Goal: Find contact information: Find contact information

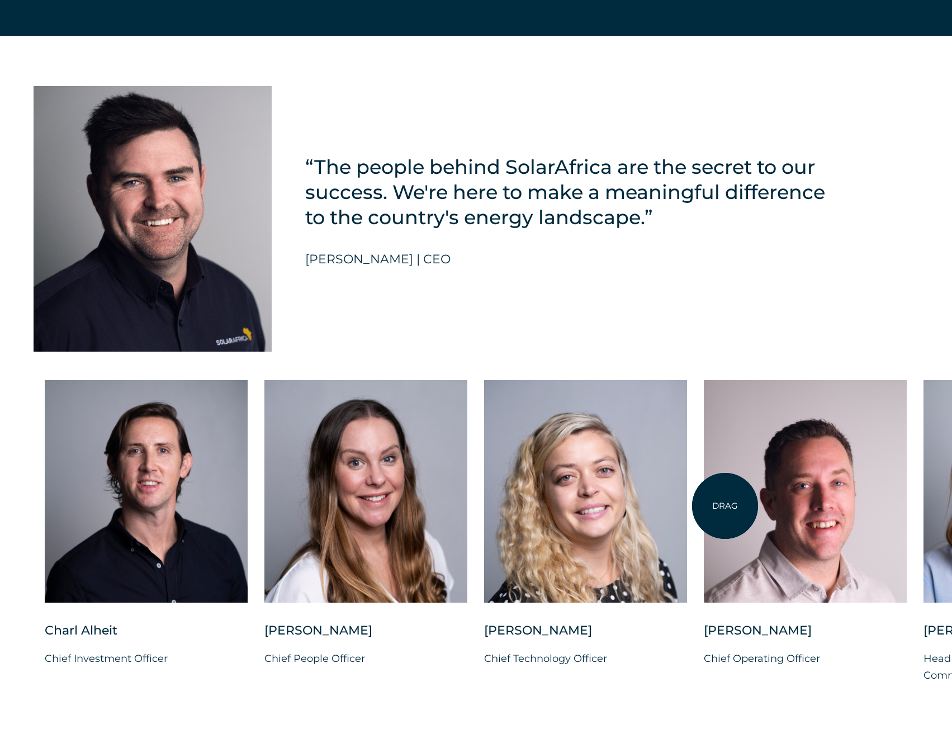
scroll to position [2850, 0]
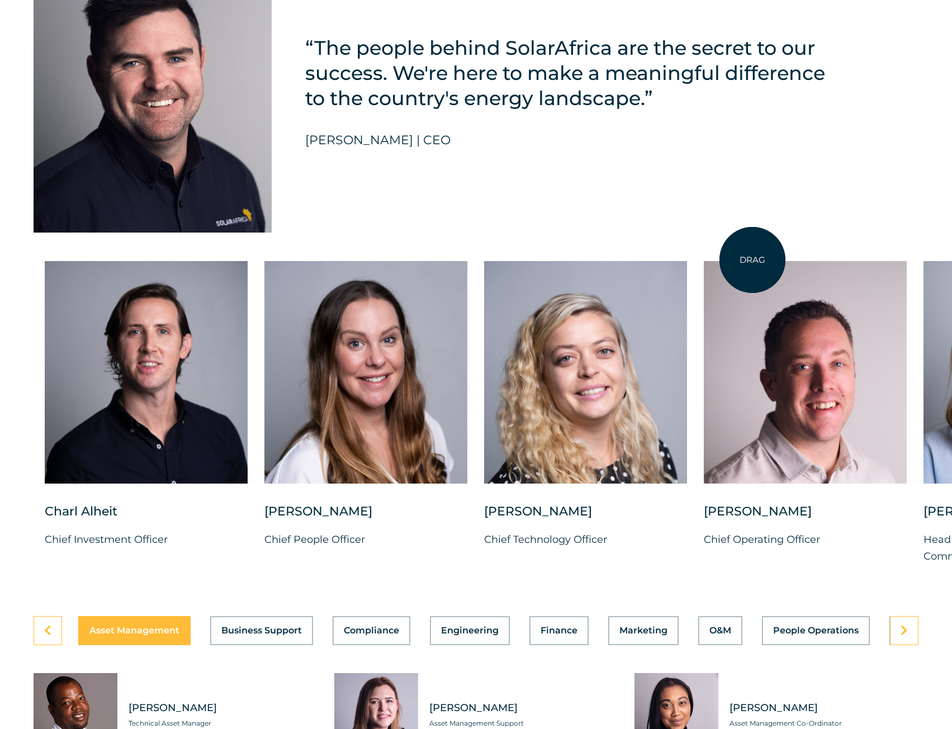
click at [752, 261] on div at bounding box center [805, 372] width 203 height 222
click at [549, 261] on div at bounding box center [585, 372] width 203 height 222
click at [782, 270] on div at bounding box center [805, 372] width 203 height 222
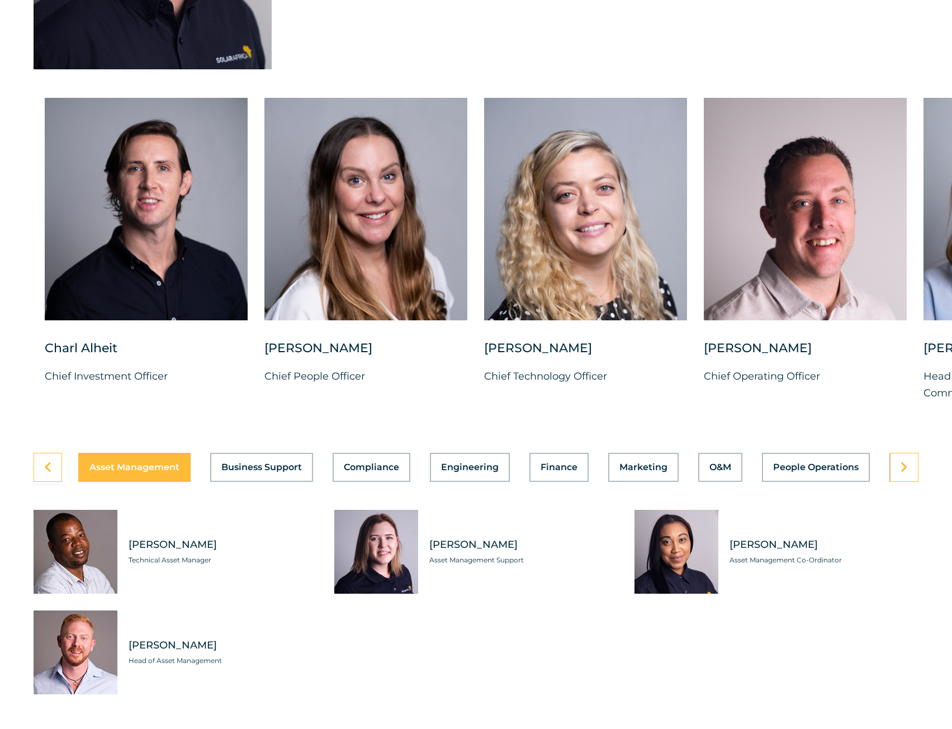
scroll to position [3177, 0]
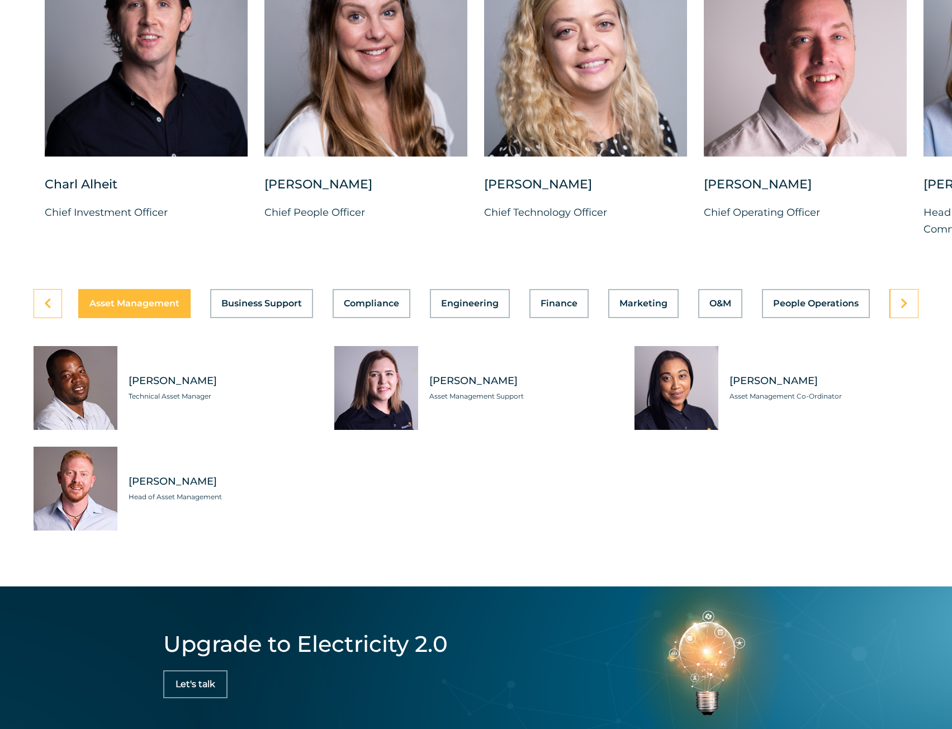
click at [922, 335] on div "Asset Management Business Support Compliance Engineering Finance Marketing O&M …" at bounding box center [476, 426] width 952 height 275
click at [907, 309] on icon at bounding box center [903, 303] width 7 height 11
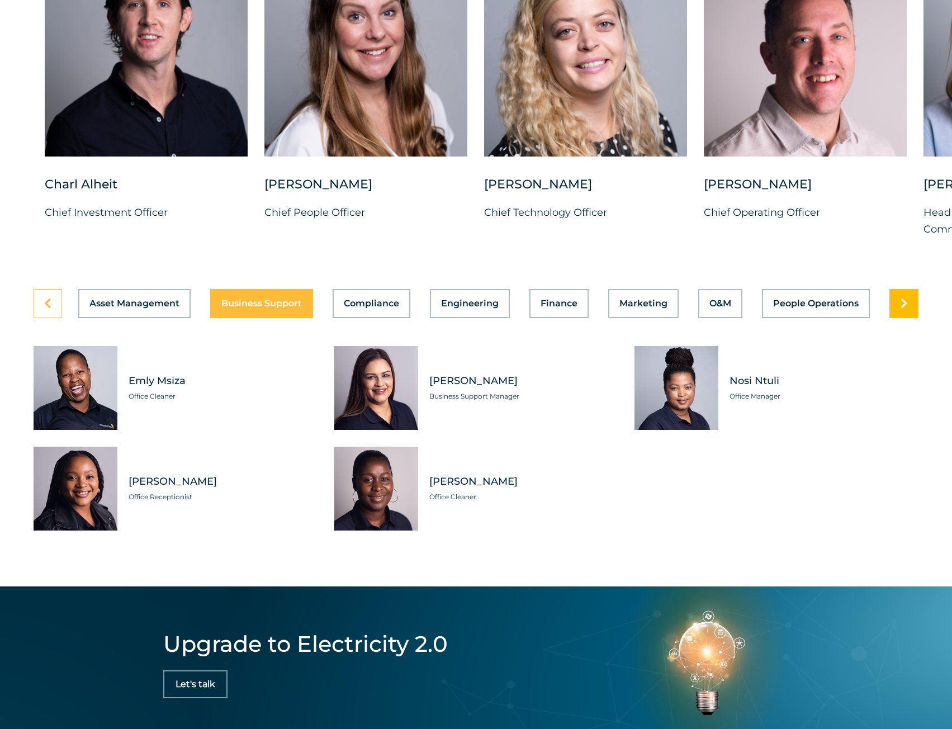
click at [907, 309] on icon at bounding box center [903, 303] width 7 height 11
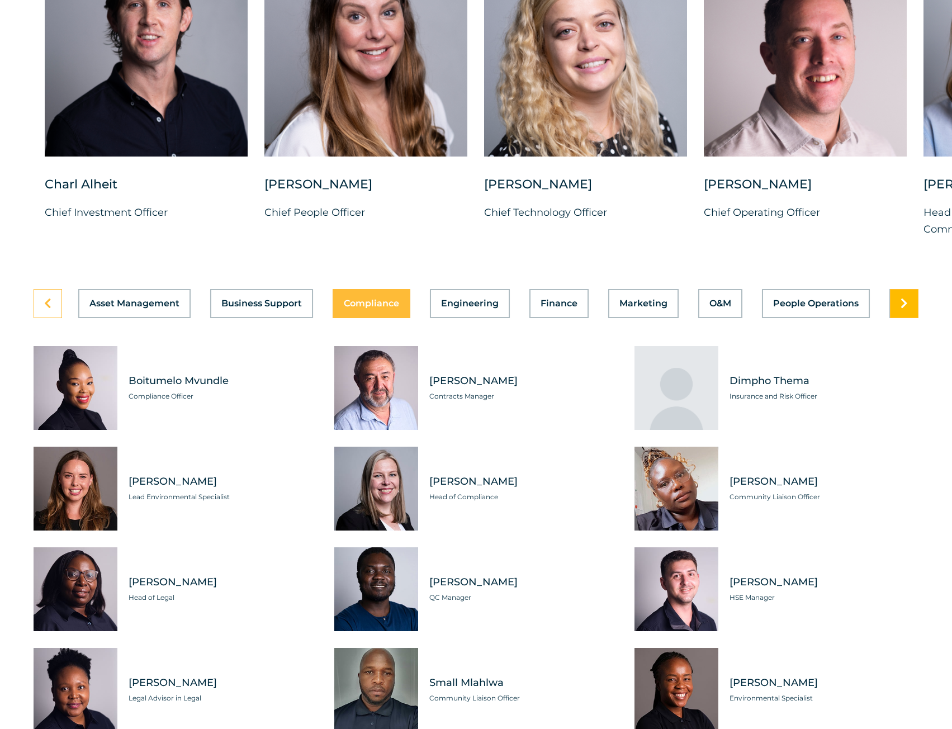
click at [906, 309] on icon at bounding box center [903, 303] width 7 height 11
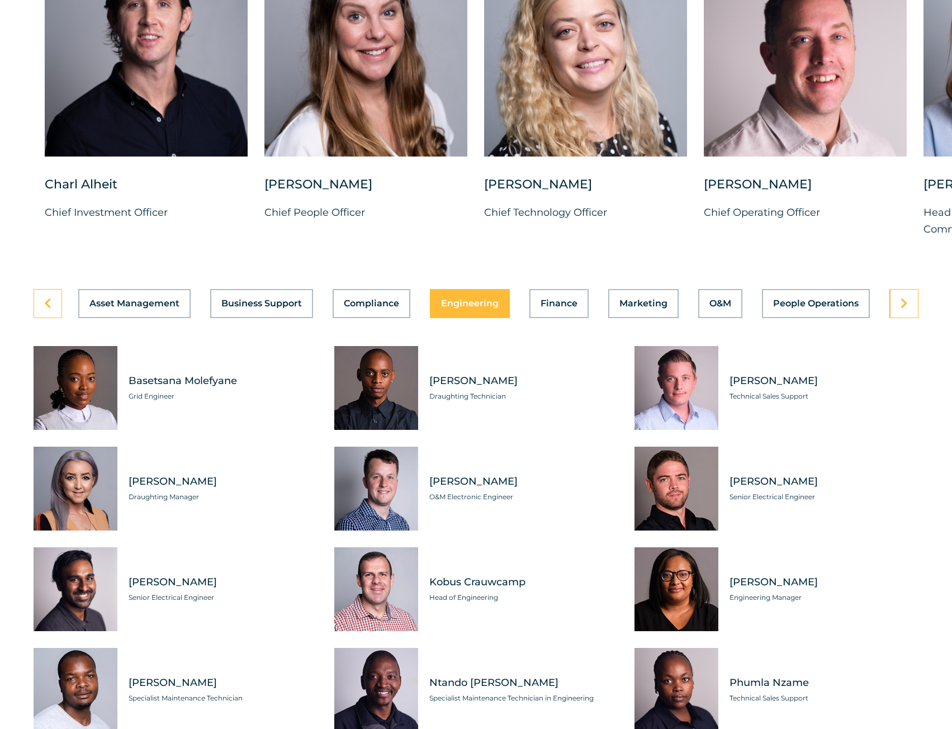
click at [186, 396] on div "Basetsana Molefyane Grid Engineer" at bounding box center [217, 388] width 200 height 84
click at [162, 487] on div "[PERSON_NAME] Draughting Manager" at bounding box center [217, 489] width 200 height 84
click at [169, 530] on div "[PERSON_NAME] Draughting Manager" at bounding box center [217, 489] width 200 height 84
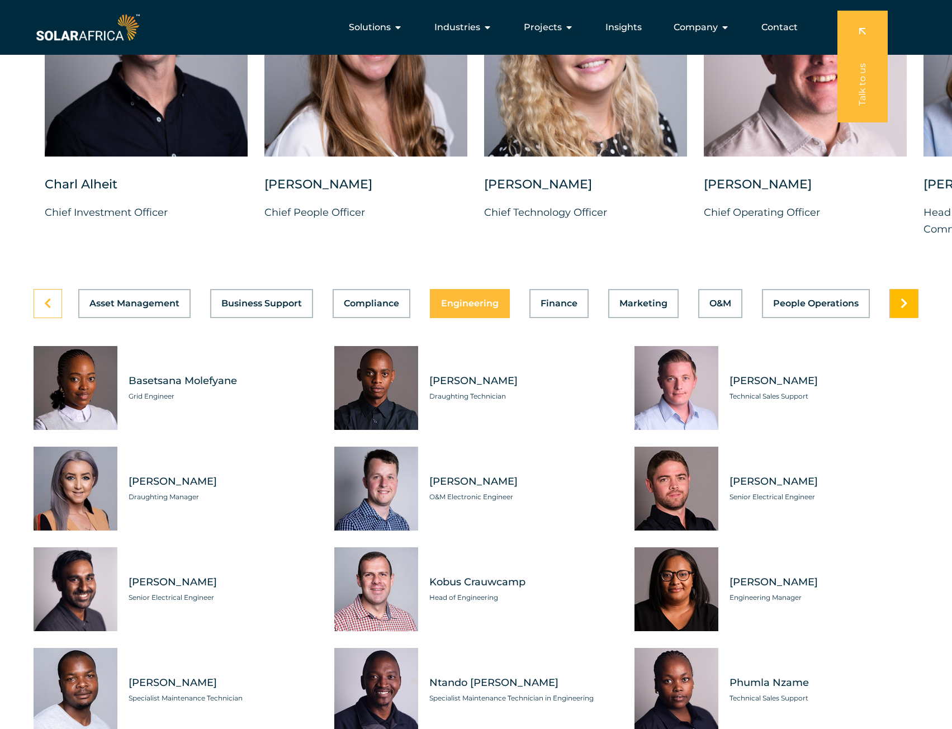
click at [904, 309] on icon at bounding box center [903, 303] width 7 height 11
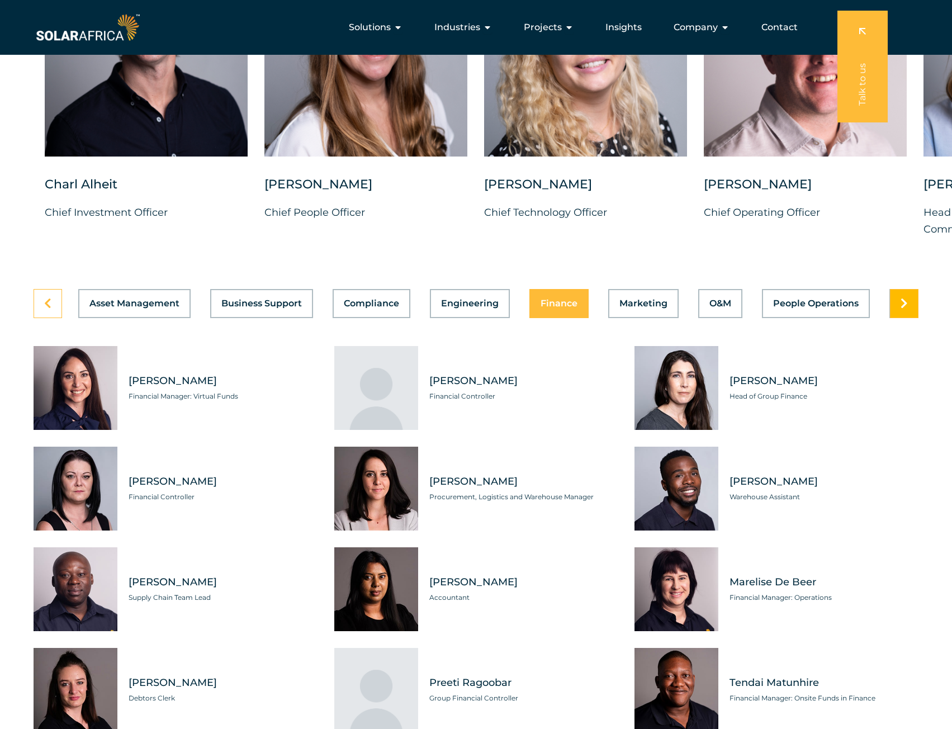
click at [901, 309] on icon at bounding box center [903, 303] width 7 height 11
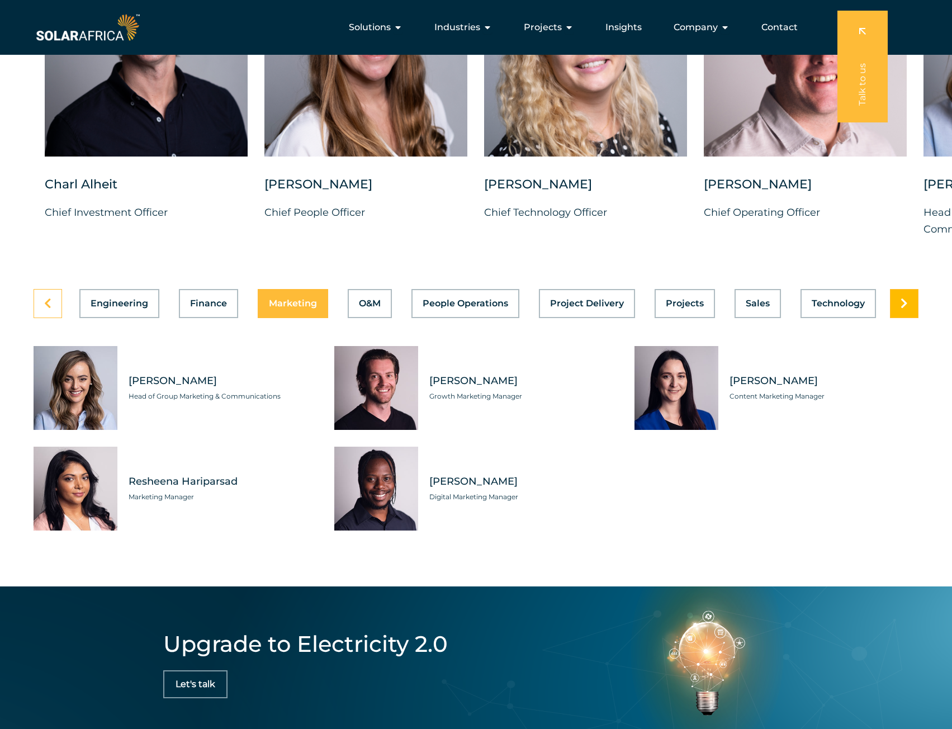
click at [901, 309] on icon at bounding box center [903, 303] width 7 height 11
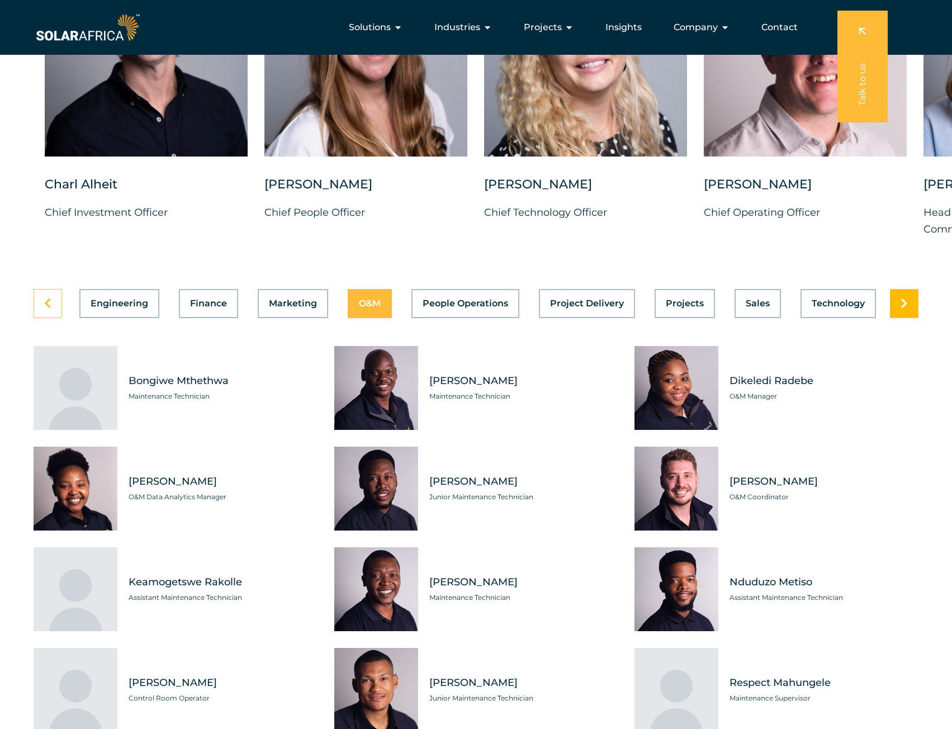
scroll to position [0, 350]
click at [839, 308] on span "Technology" at bounding box center [838, 303] width 53 height 9
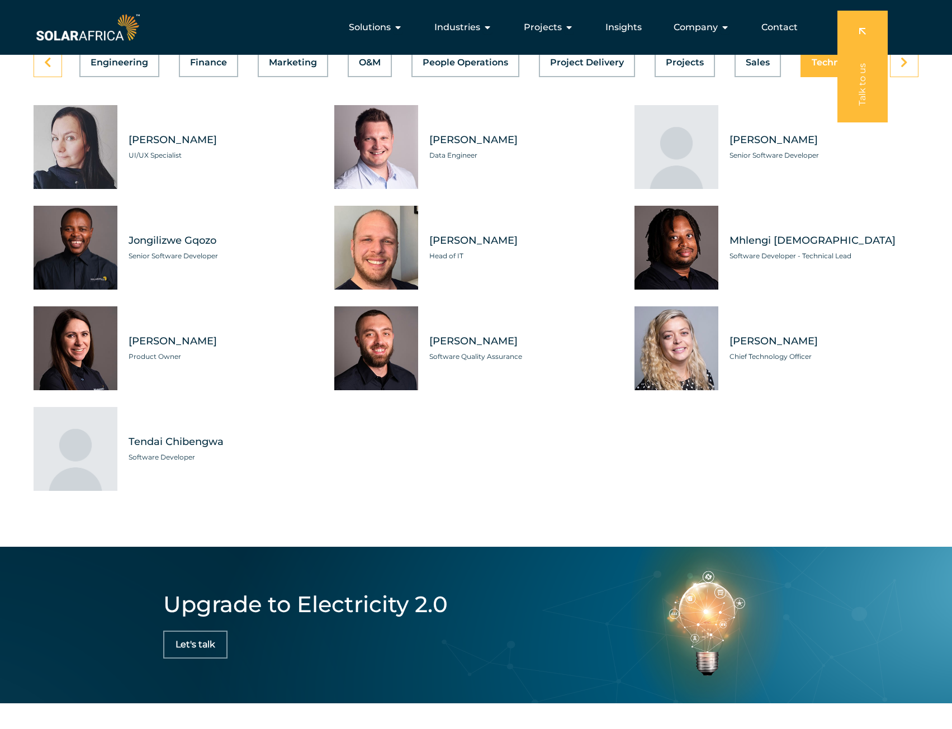
scroll to position [3401, 0]
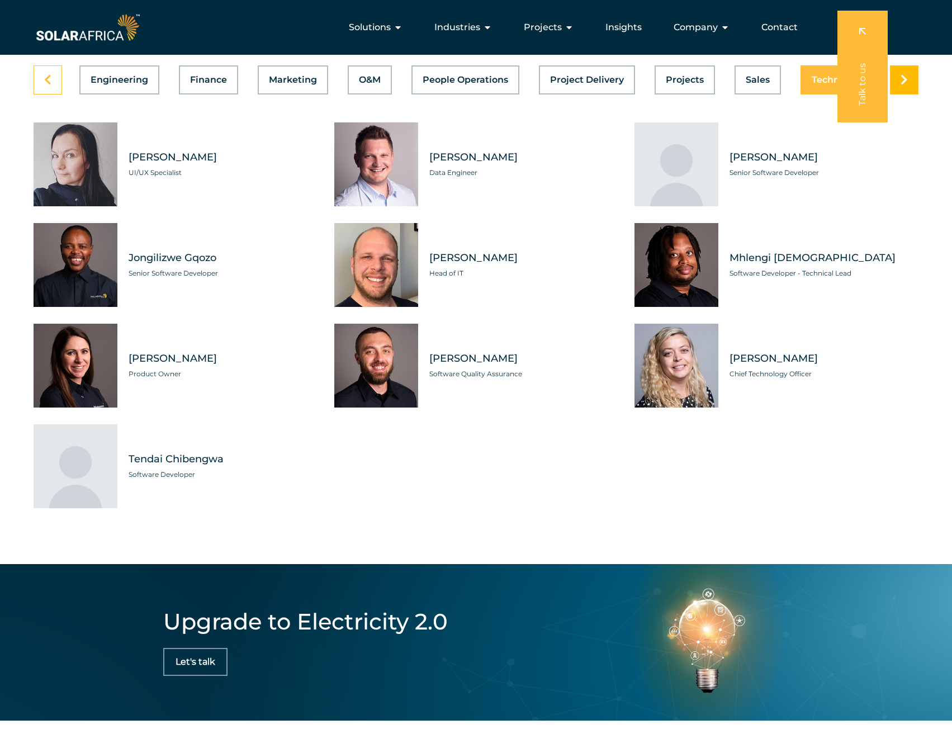
click at [902, 94] on link at bounding box center [904, 79] width 29 height 29
click at [901, 94] on link at bounding box center [904, 79] width 29 height 29
click at [43, 94] on link at bounding box center [48, 79] width 29 height 29
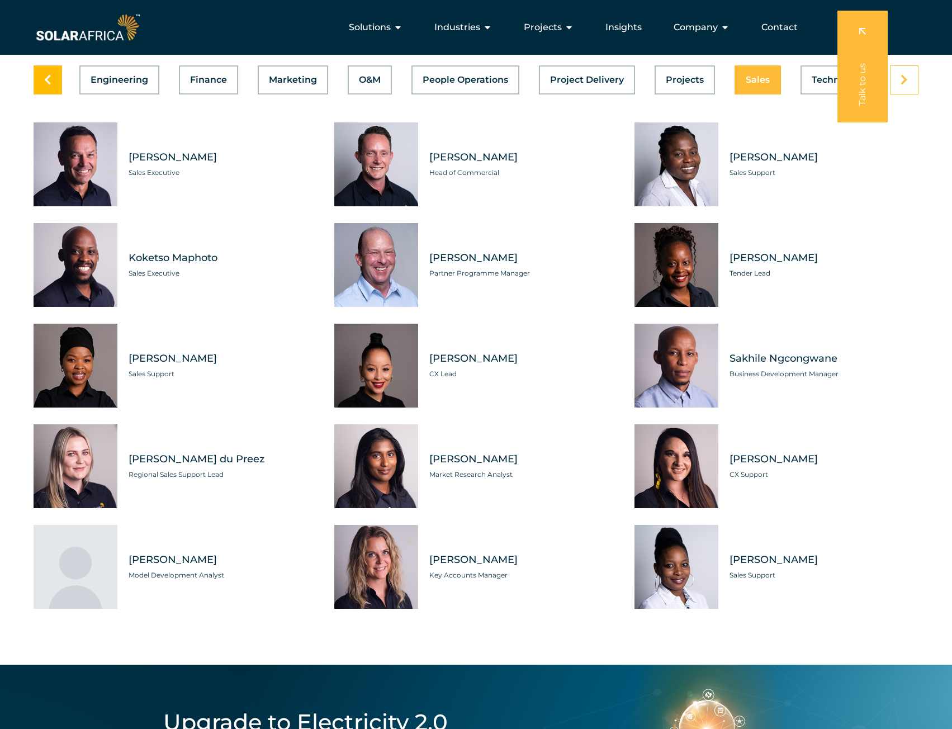
scroll to position [0, 350]
click at [814, 94] on button "Technology" at bounding box center [837, 79] width 75 height 29
